Goal: Check status: Check status

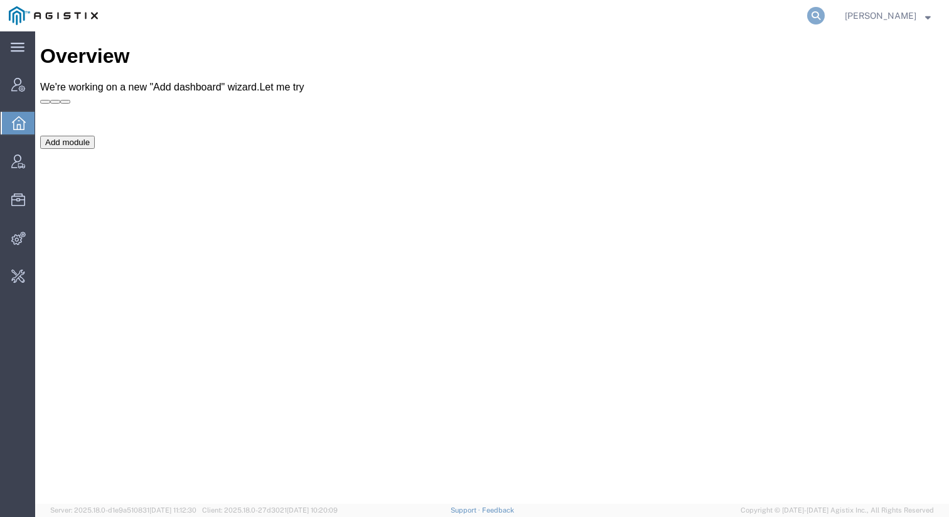
click at [821, 21] on icon at bounding box center [816, 16] width 18 height 18
click at [743, 13] on input "search" at bounding box center [617, 16] width 382 height 30
paste input "56122221"
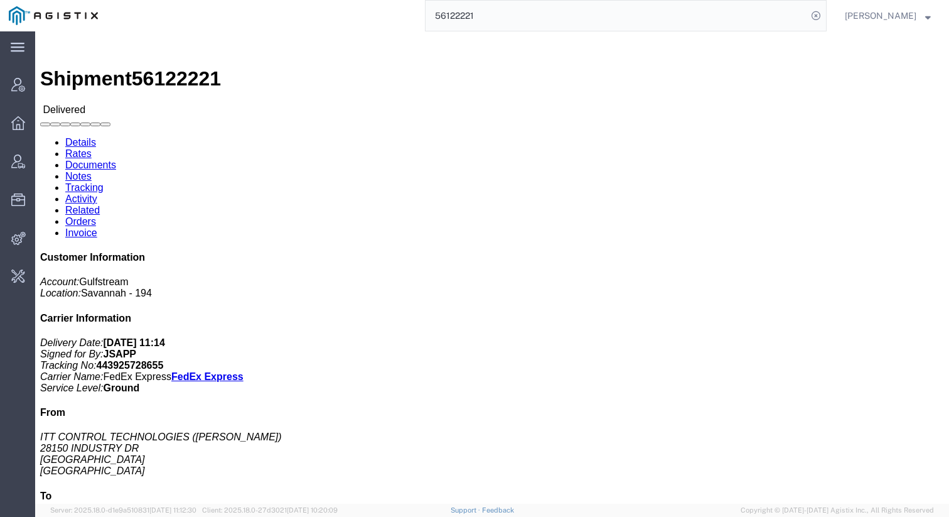
click link "Rates"
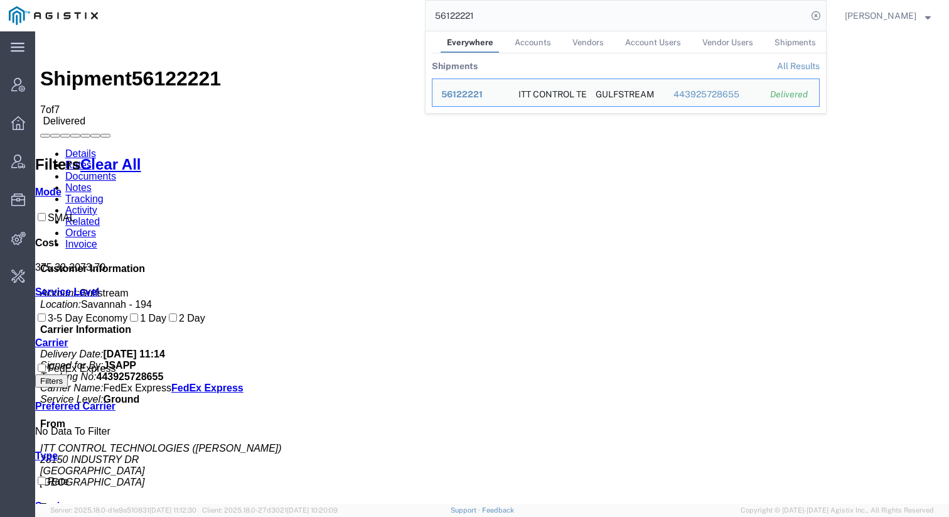
click at [753, 19] on input "56122221" at bounding box center [617, 16] width 382 height 30
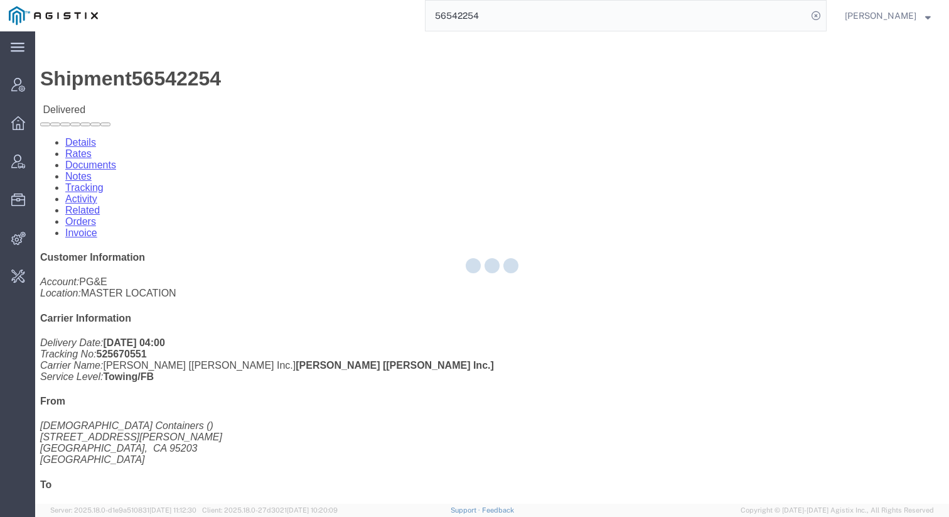
click at [131, 82] on div at bounding box center [492, 267] width 914 height 472
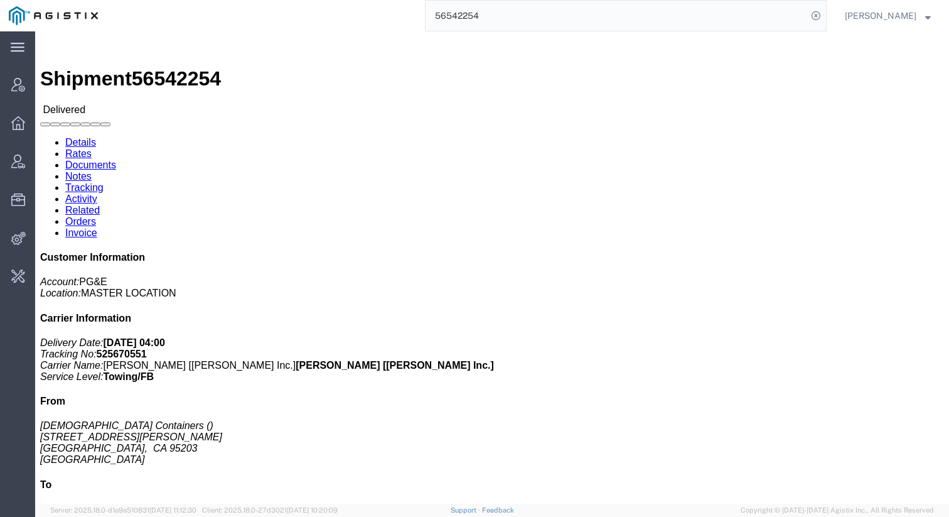
click link "Rates"
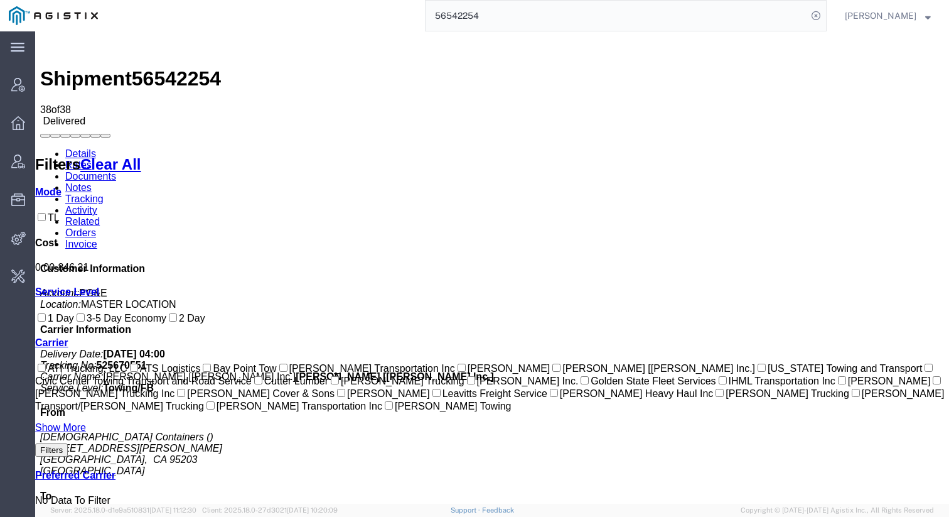
click at [40, 148] on icon at bounding box center [40, 148] width 0 height 0
drag, startPoint x: 261, startPoint y: 156, endPoint x: 303, endPoint y: 153, distance: 41.6
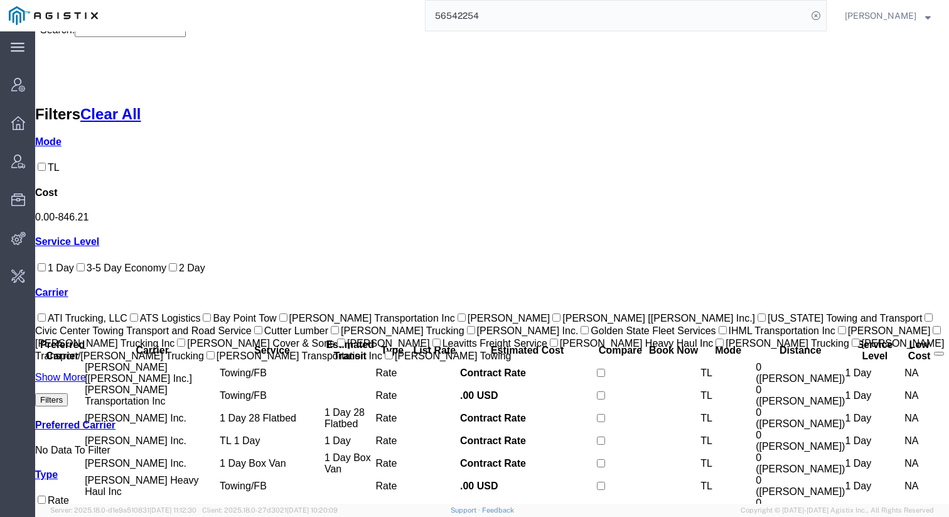
scroll to position [827, 0]
click at [653, 25] on input "56542254" at bounding box center [617, 16] width 382 height 30
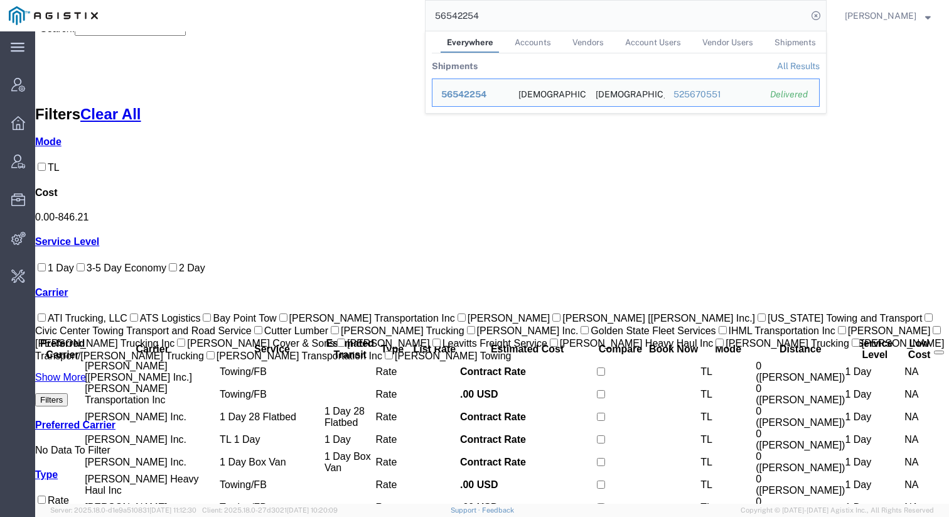
click at [653, 25] on input "56542254" at bounding box center [617, 16] width 382 height 30
paste input "455465"
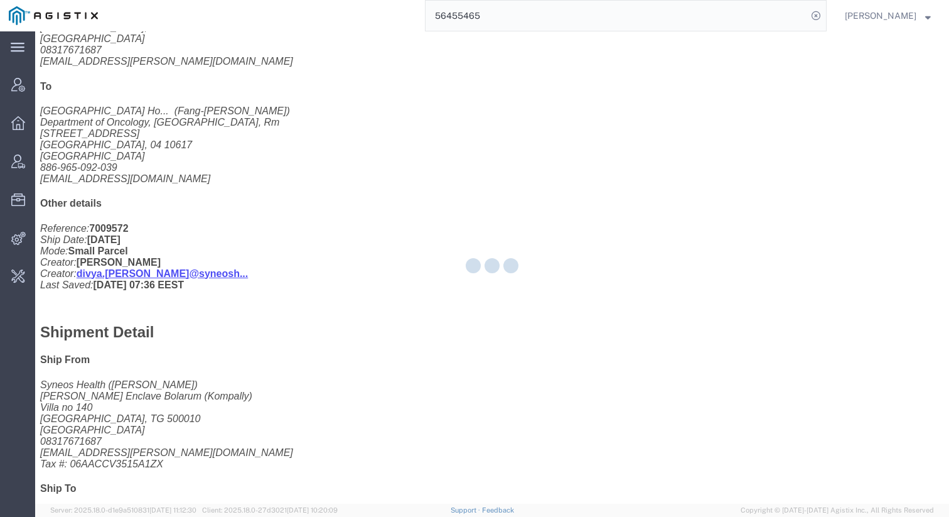
scroll to position [471, 0]
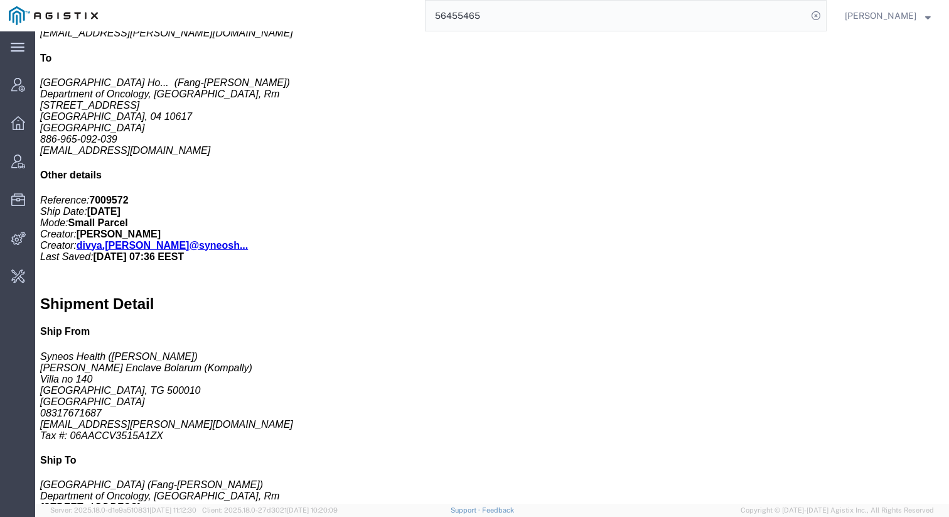
click link "Rates"
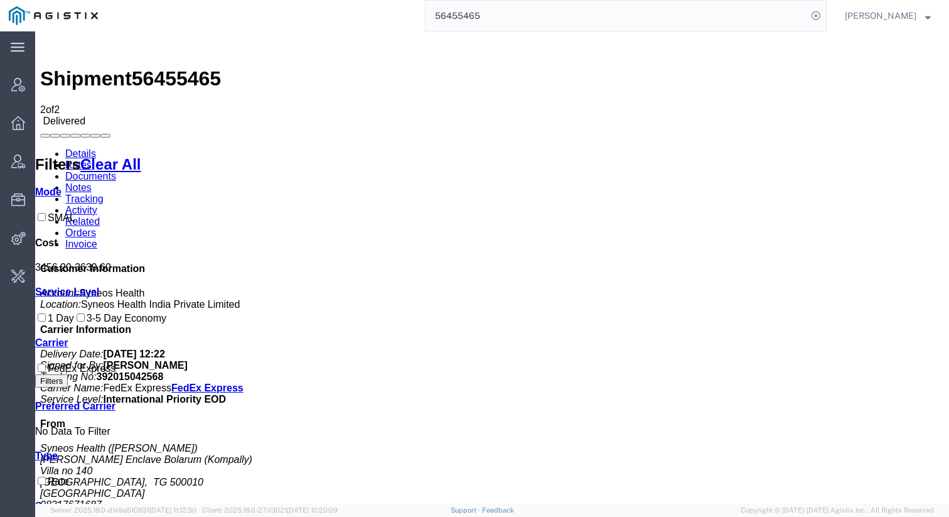
click at [97, 205] on link "Activity" at bounding box center [81, 210] width 32 height 11
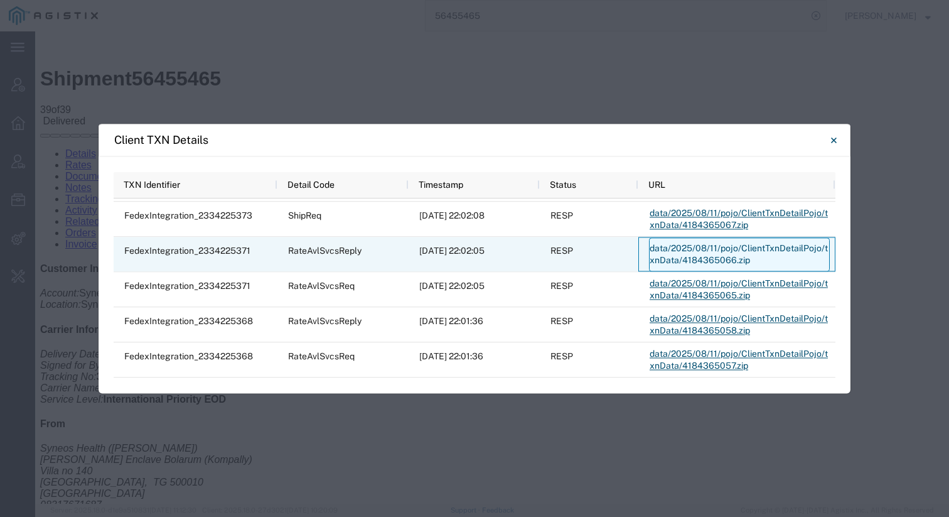
click at [679, 249] on link "data/2025/08/11/pojo/ClientTxnDetailPojo/txnData/4184365066.zip" at bounding box center [739, 254] width 181 height 34
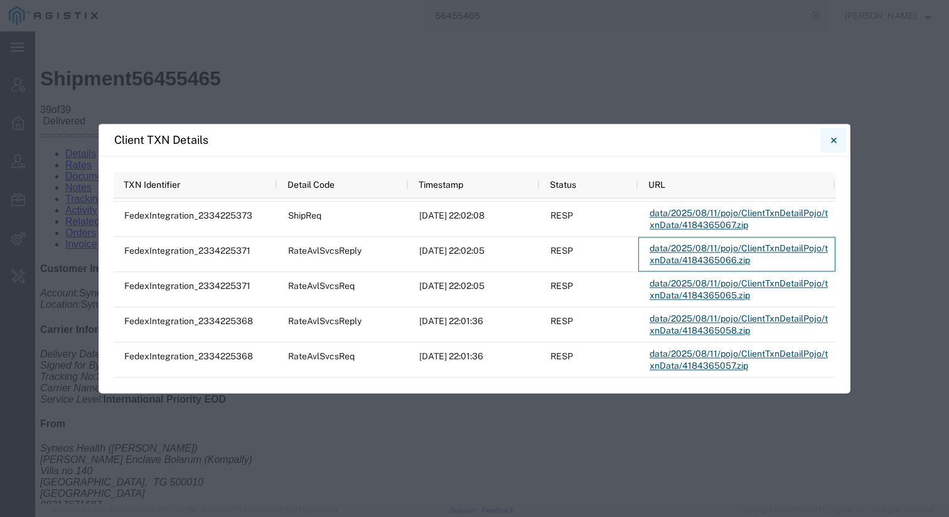
click at [834, 144] on icon "Close" at bounding box center [834, 139] width 6 height 15
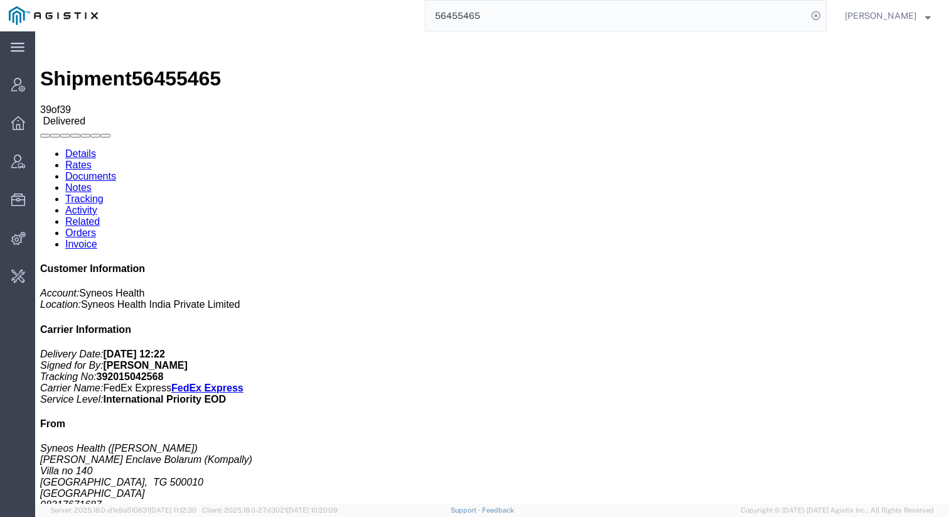
click at [92, 159] on link "Rates" at bounding box center [78, 164] width 26 height 11
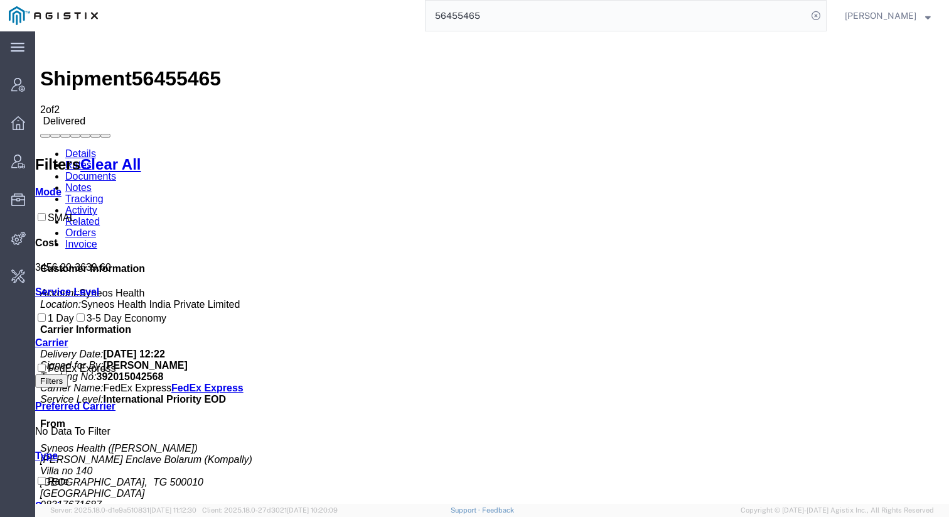
click at [733, 17] on input "56455465" at bounding box center [617, 16] width 382 height 30
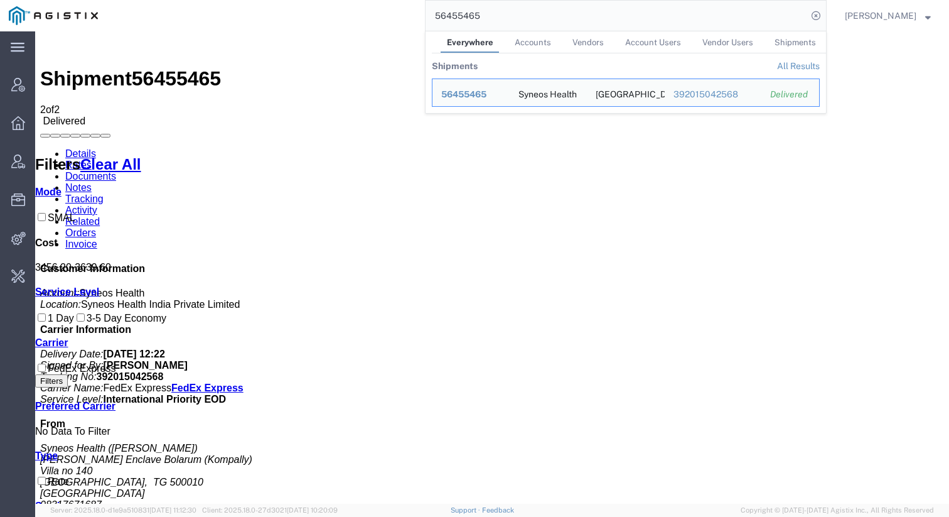
paste input "586846"
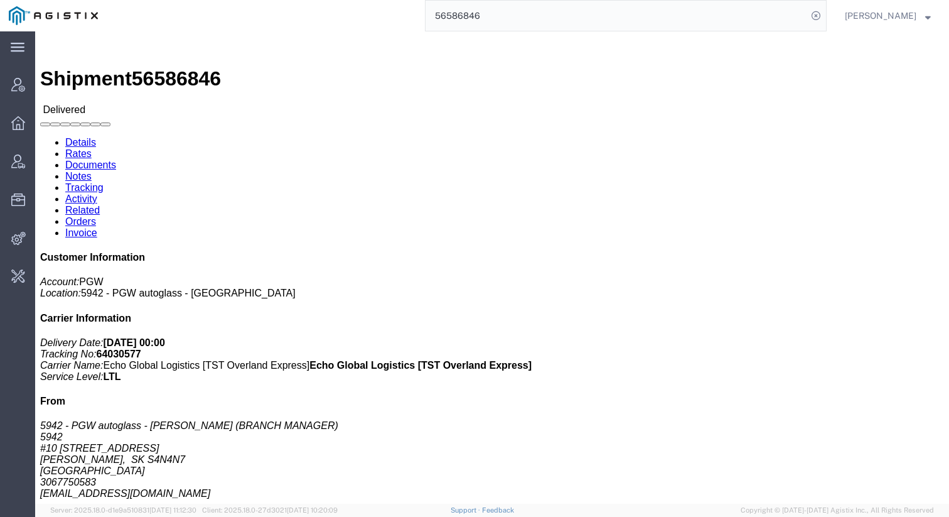
click link "Rates"
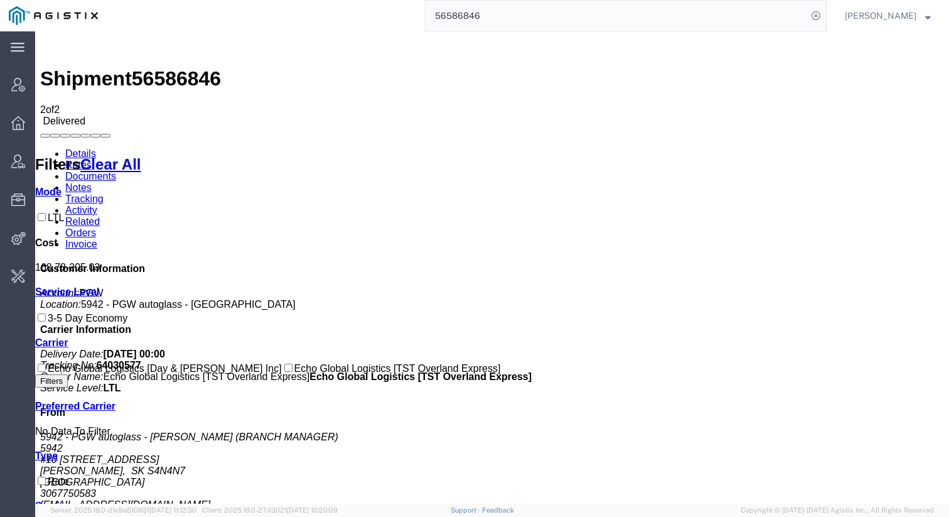
click at [655, 27] on input "56586846" at bounding box center [617, 16] width 382 height 30
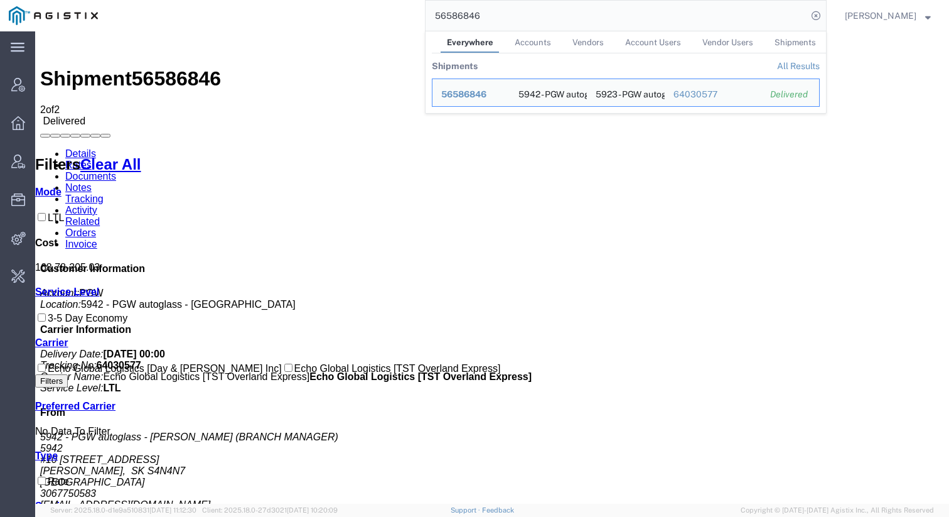
click at [655, 27] on input "56586846" at bounding box center [617, 16] width 382 height 30
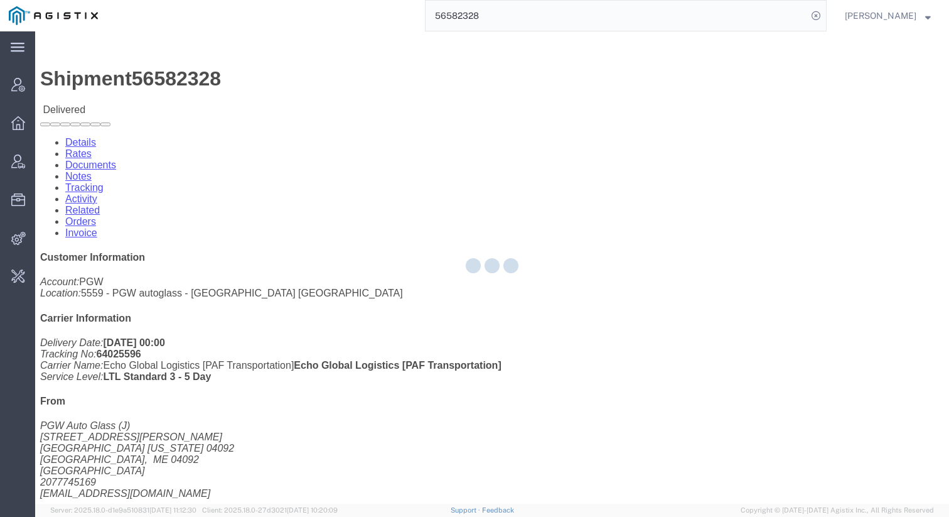
click at [120, 80] on div at bounding box center [492, 267] width 914 height 472
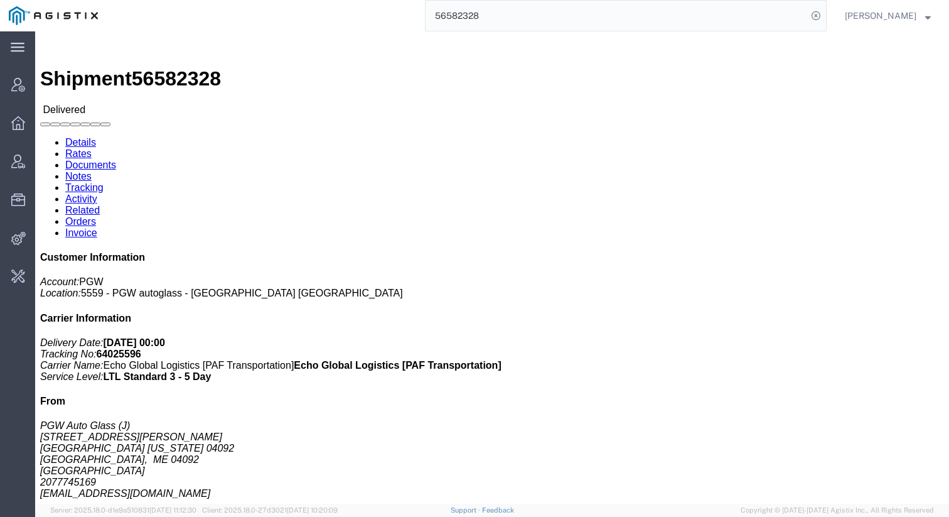
click link "Rates"
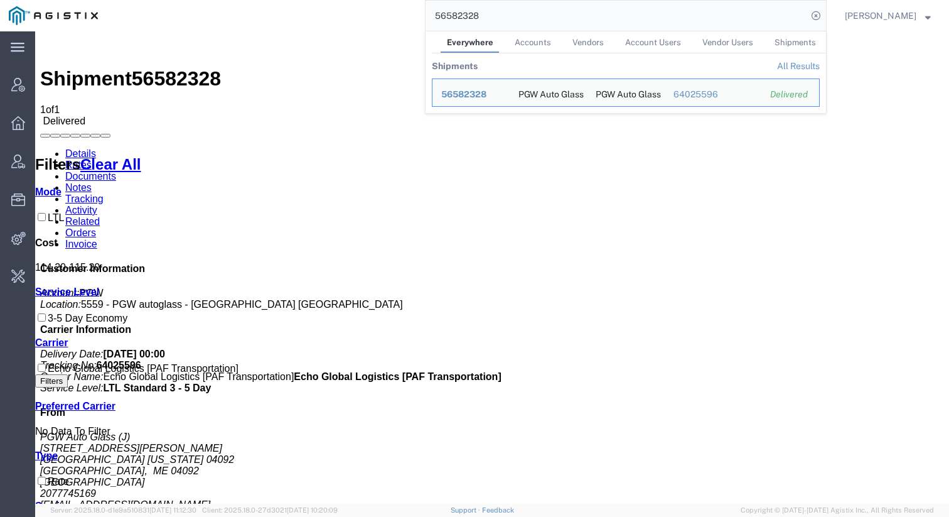
click at [684, 21] on input "56582328" at bounding box center [617, 16] width 382 height 30
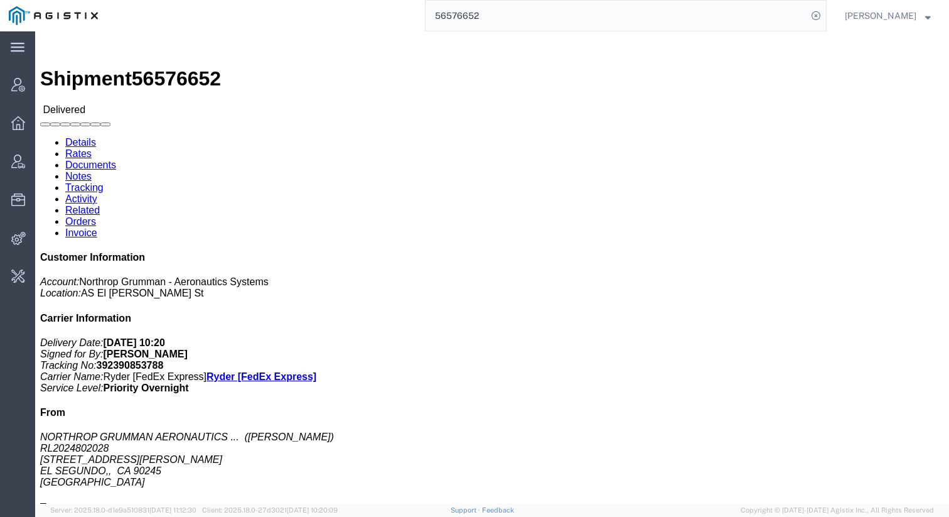
click link "Rates"
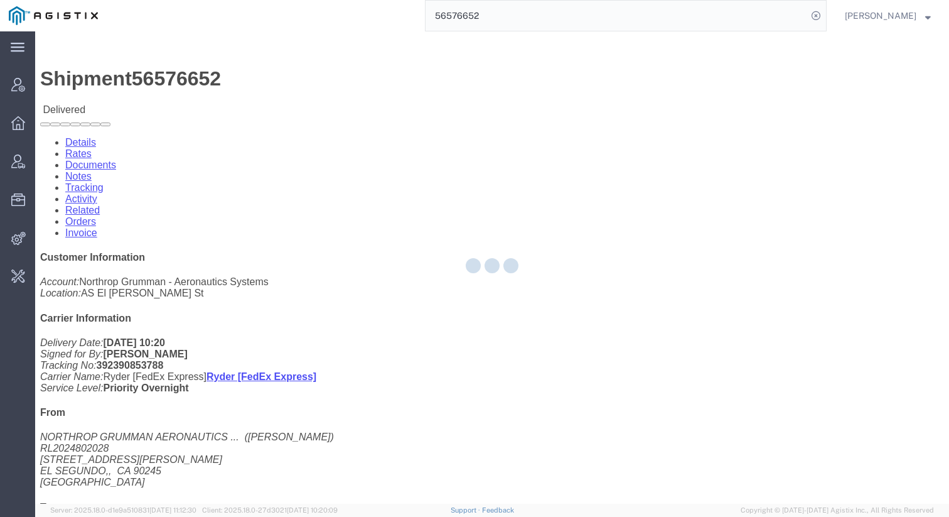
click at [122, 80] on div at bounding box center [492, 267] width 914 height 472
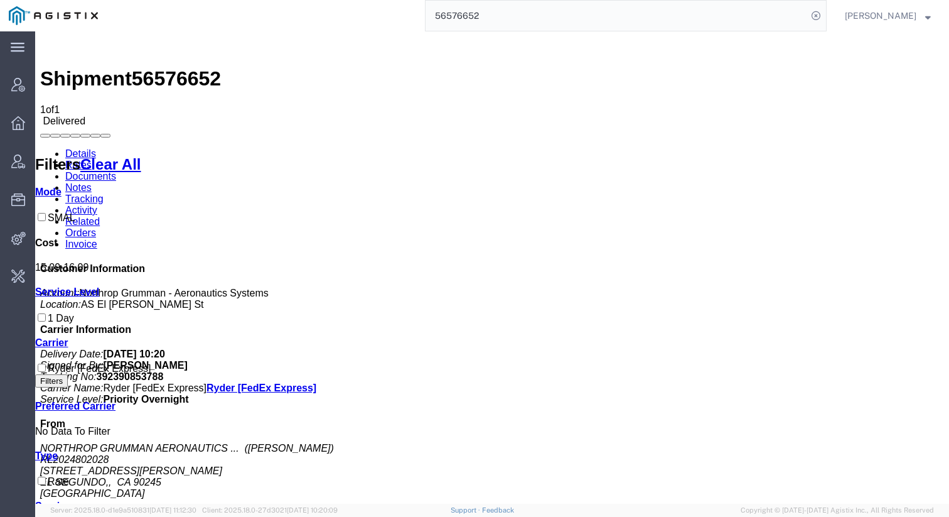
scroll to position [109, 0]
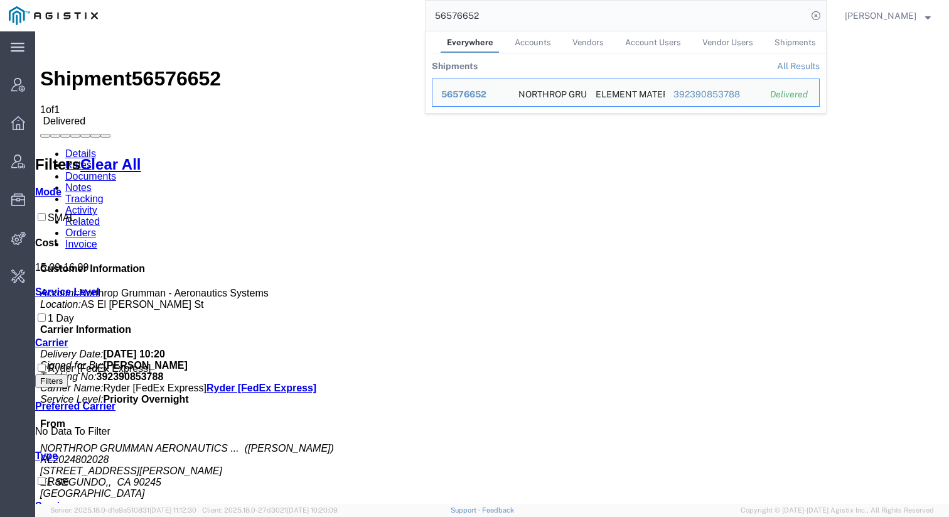
click at [621, 14] on input "56576652" at bounding box center [617, 16] width 382 height 30
paste input "057463"
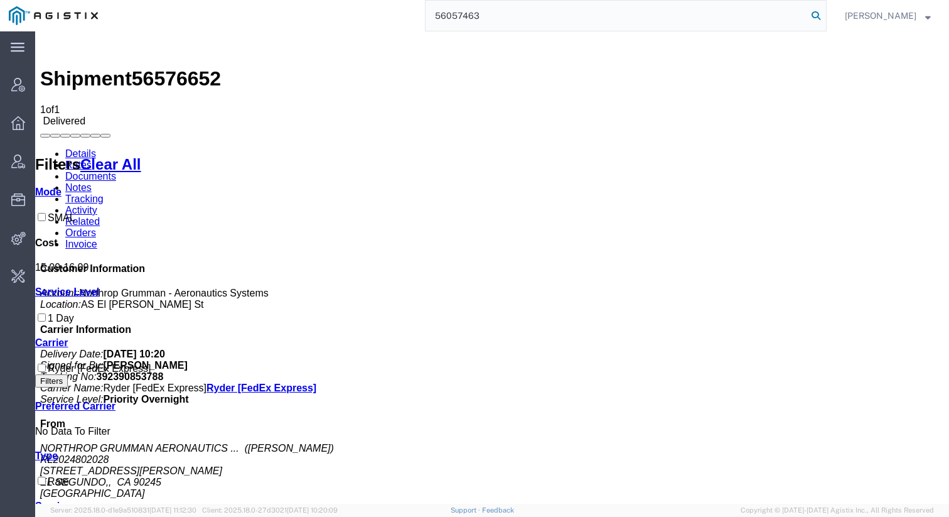
click at [818, 14] on icon at bounding box center [816, 16] width 18 height 18
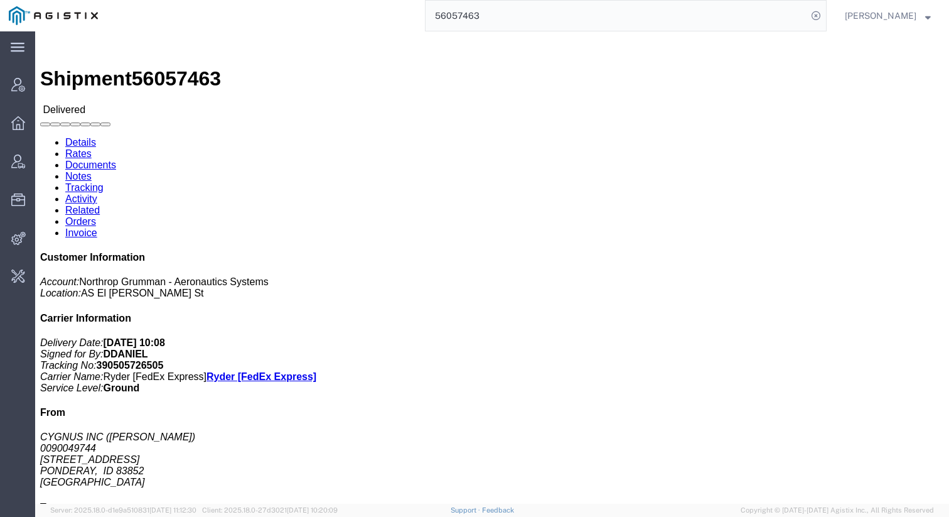
click link "Rates"
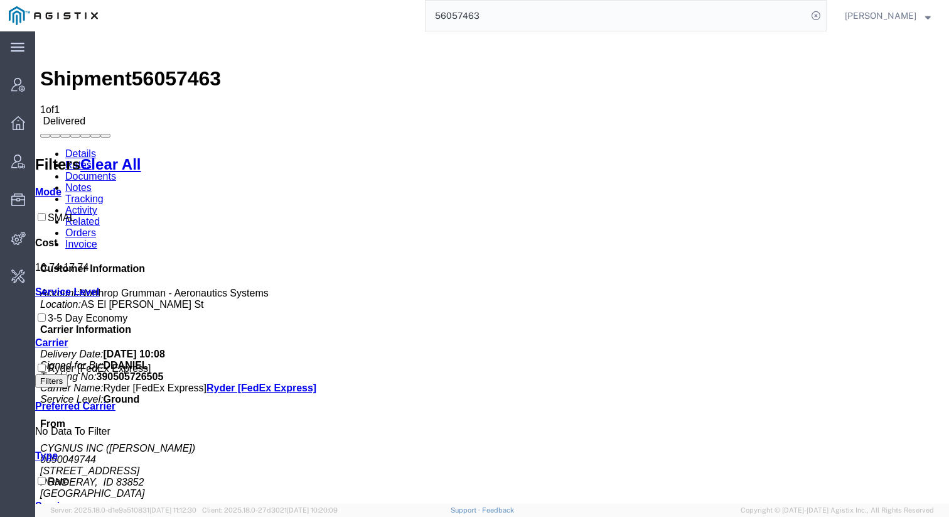
click at [726, 21] on input "56057463" at bounding box center [617, 16] width 382 height 30
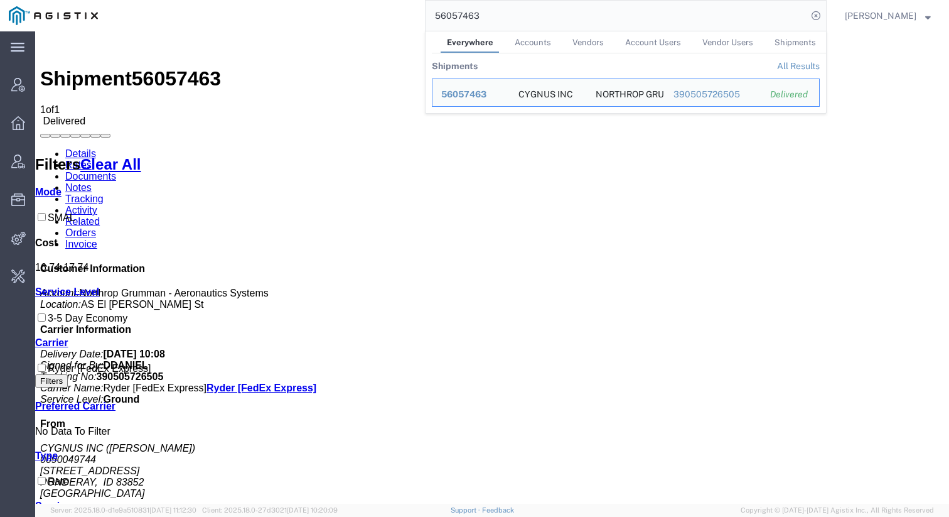
click at [726, 21] on input "56057463" at bounding box center [617, 16] width 382 height 30
paste input "1167728"
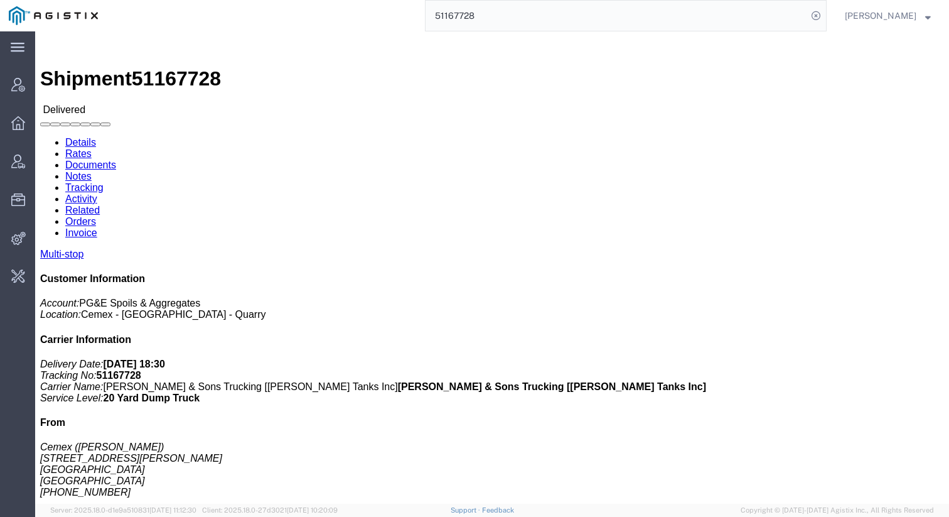
click link "Rates"
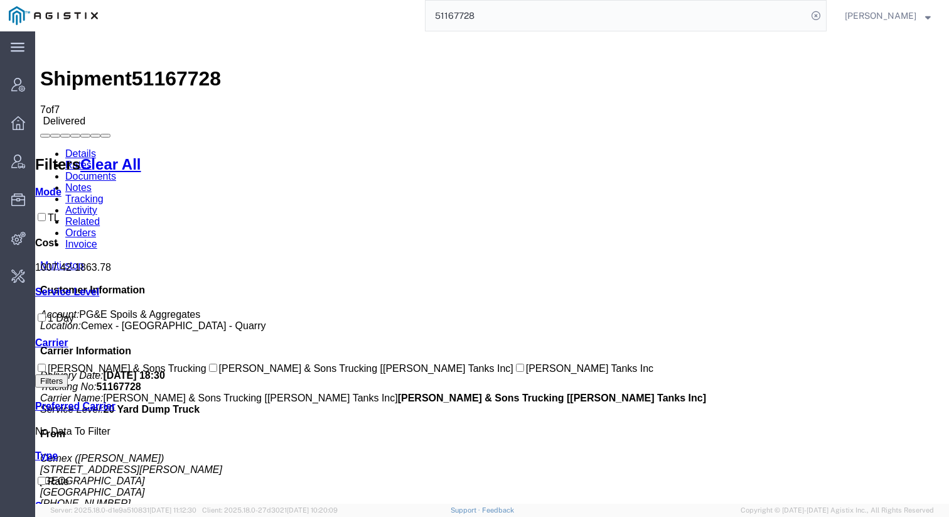
click at [751, 21] on input "51167728" at bounding box center [617, 16] width 382 height 30
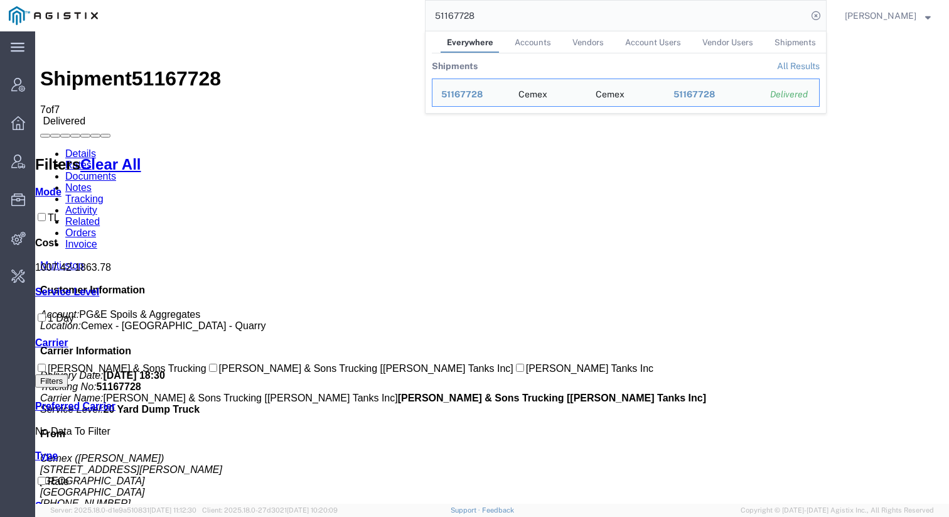
click at [751, 21] on input "51167728" at bounding box center [617, 16] width 382 height 30
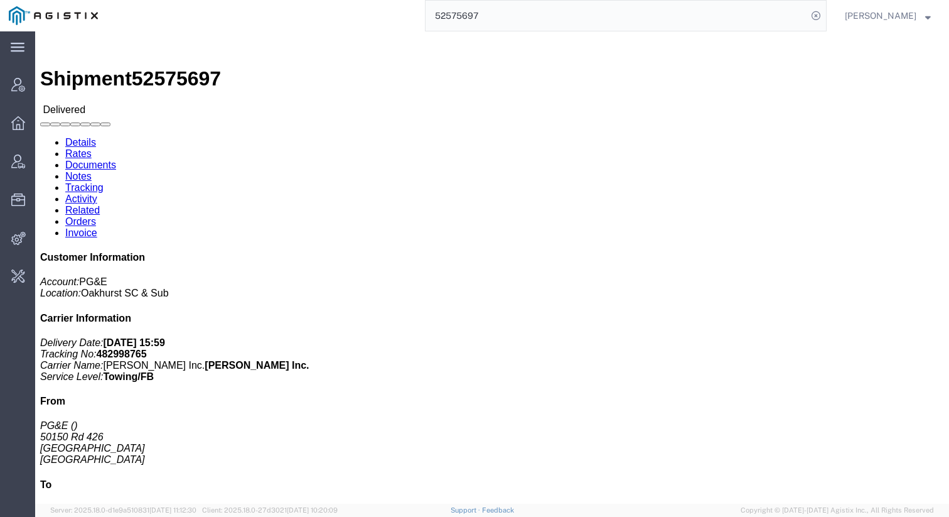
click link "Rates"
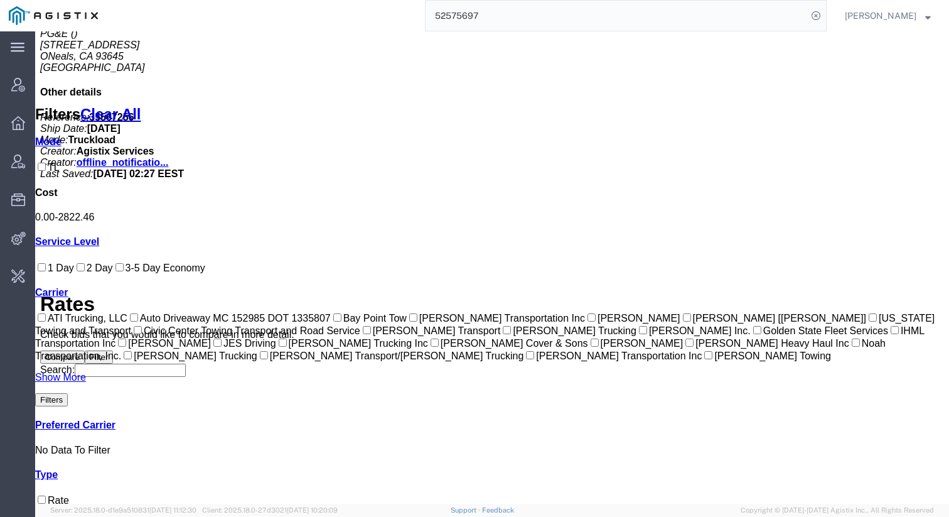
scroll to position [493, 0]
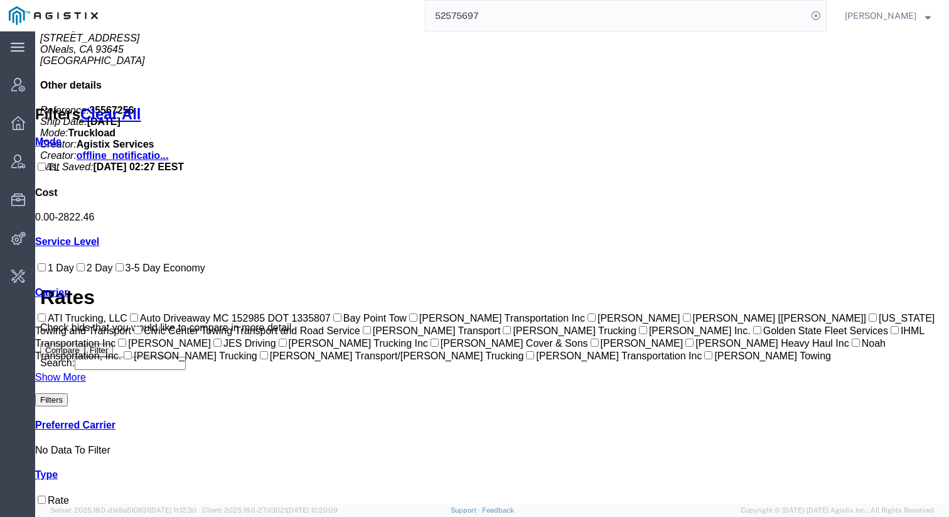
click at [686, 15] on input "52575697" at bounding box center [617, 16] width 382 height 30
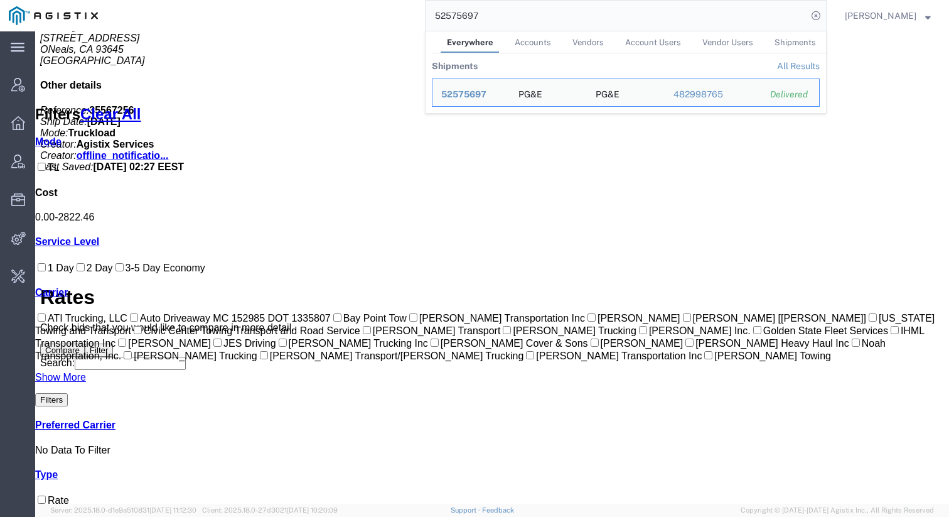
click at [686, 15] on input "52575697" at bounding box center [617, 16] width 382 height 30
paste input "600718"
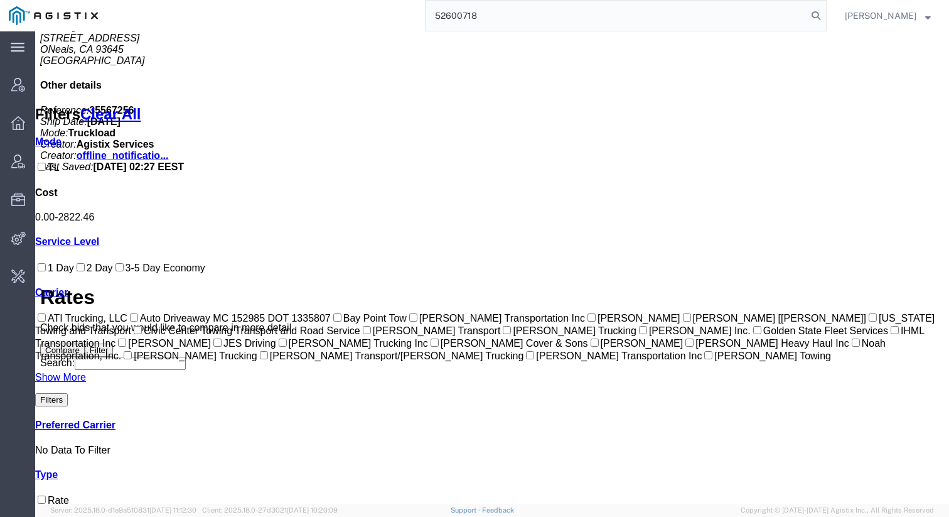
type input "52600718"
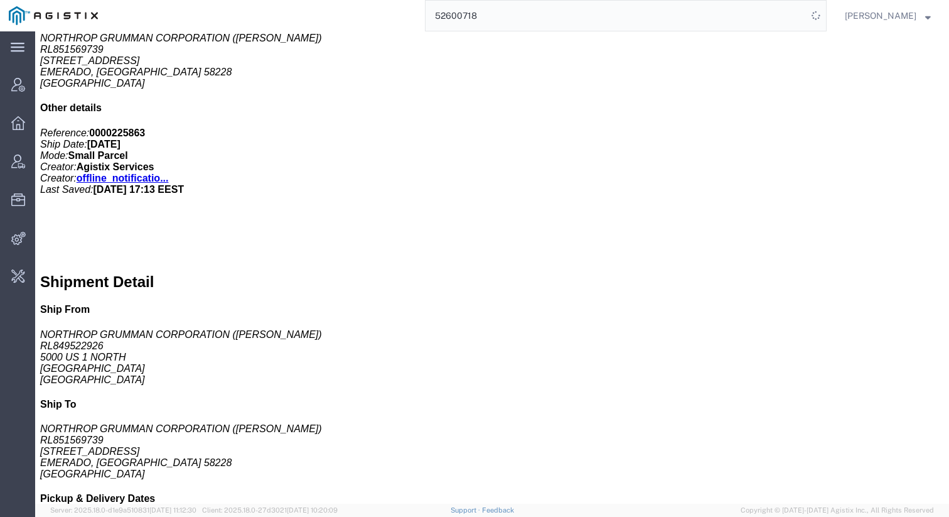
click link "Rates"
